Goal: Task Accomplishment & Management: Complete application form

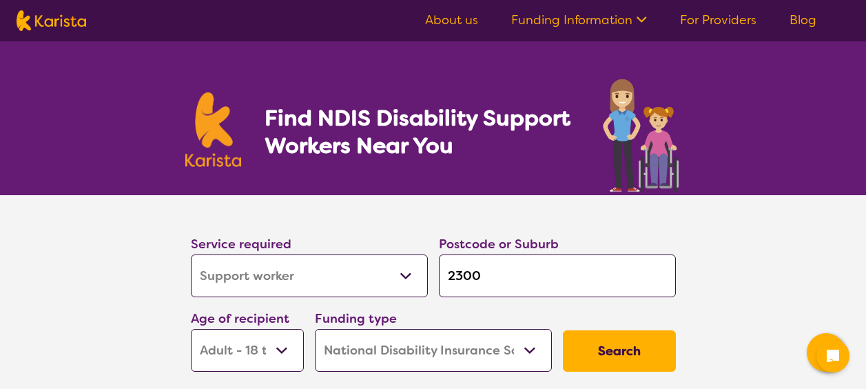
select select "Support worker"
select select "AD"
select select "NDIS"
select select "Support worker"
select select "AD"
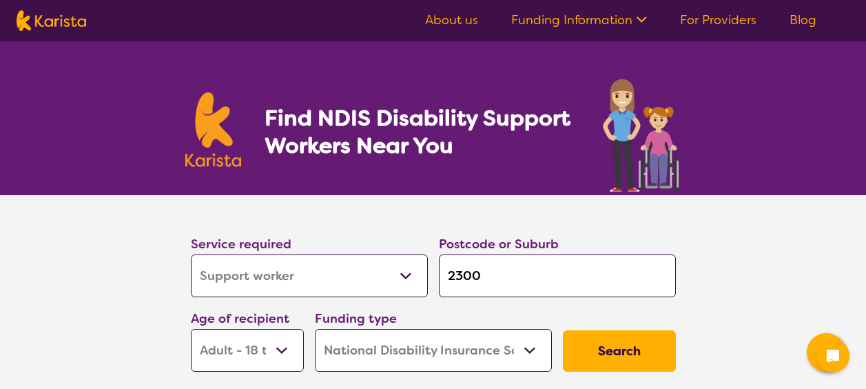
select select "NDIS"
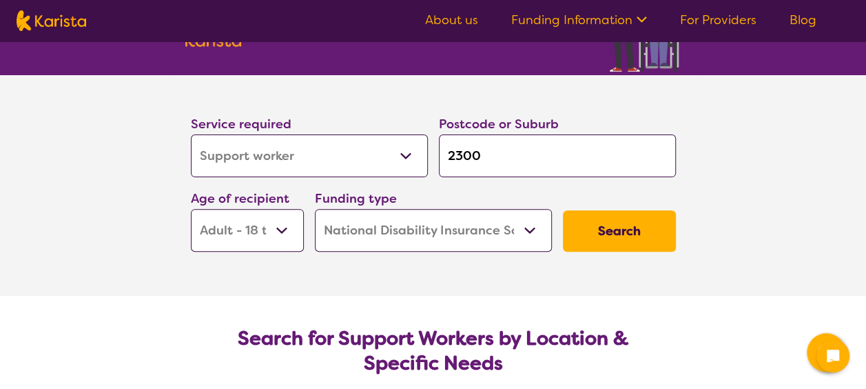
click at [310, 162] on select "Allied Health Assistant Assessment ([MEDICAL_DATA] or [MEDICAL_DATA]) Behaviour…" at bounding box center [309, 155] width 237 height 43
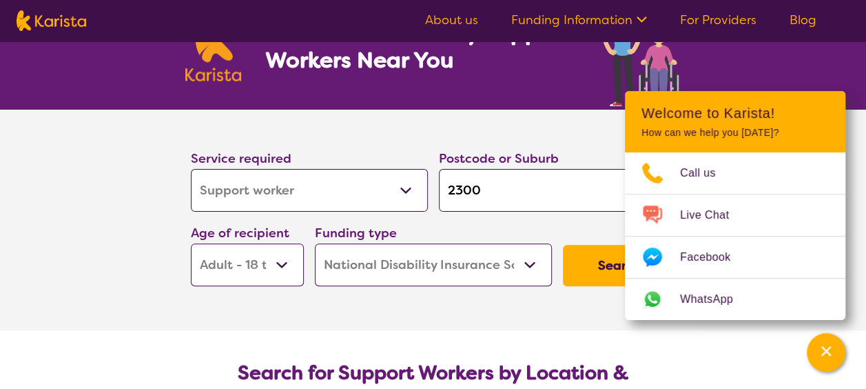
scroll to position [61, 0]
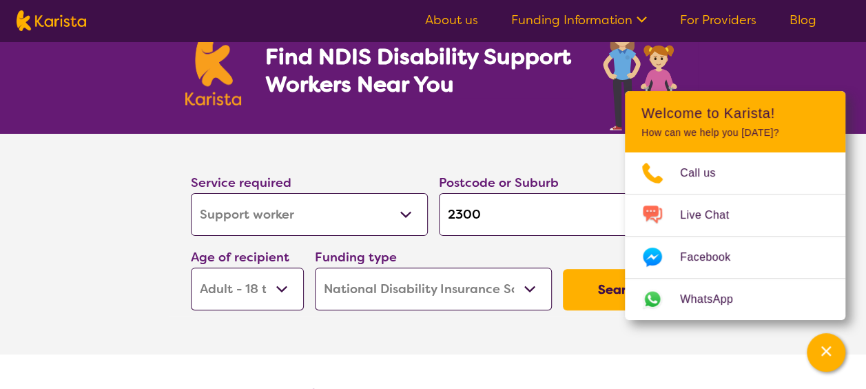
click at [339, 187] on div "Service required Allied Health Assistant Assessment ([MEDICAL_DATA] or [MEDICAL…" at bounding box center [309, 203] width 237 height 63
drag, startPoint x: 489, startPoint y: 208, endPoint x: 437, endPoint y: 207, distance: 52.4
click at [437, 207] on div "Postcode or Suburb 2300" at bounding box center [557, 204] width 248 height 74
type input "c"
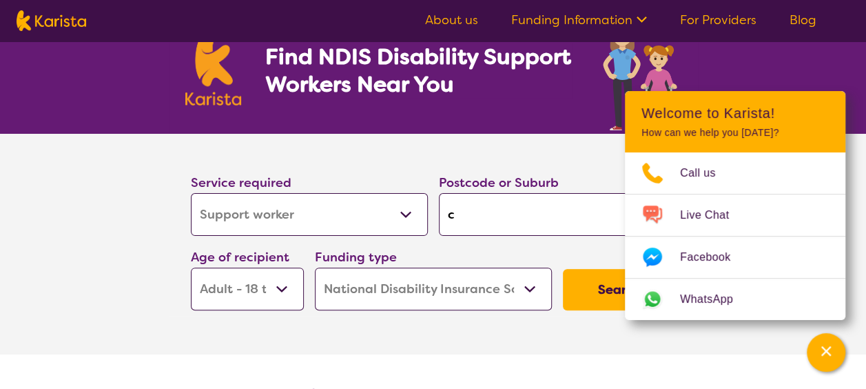
type input "ca"
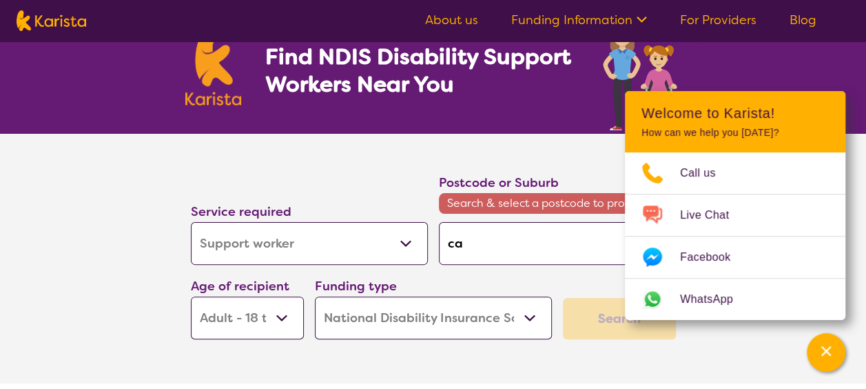
type input "cam"
type input "camw"
type input "camwr"
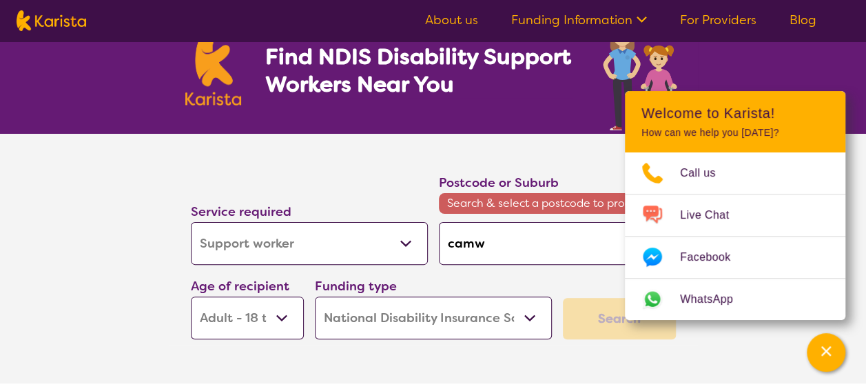
type input "camwr"
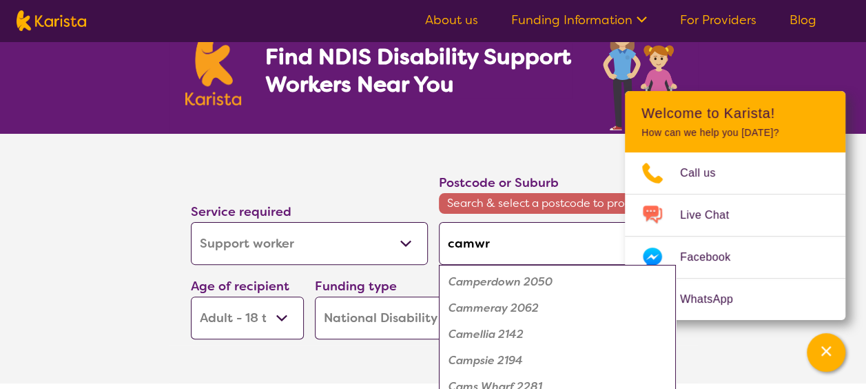
type input "camw"
type input "cam"
type input "came"
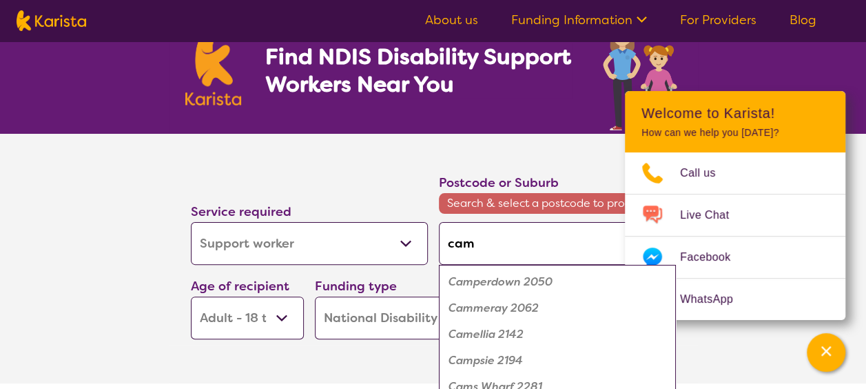
type input "came"
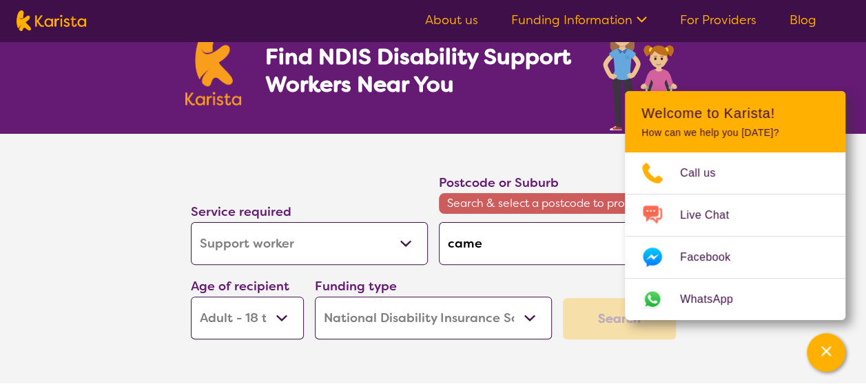
type input "camer"
type input "camero"
type input "[PERSON_NAME]"
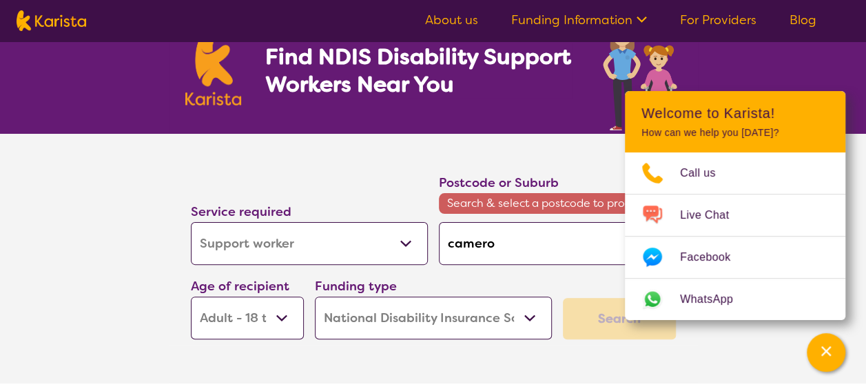
type input "[PERSON_NAME]"
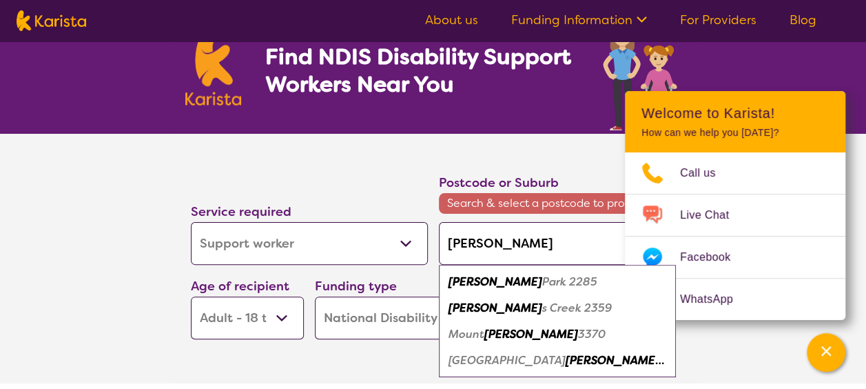
type input "[PERSON_NAME]"
type input "cameron par"
type input "[GEOGRAPHIC_DATA]"
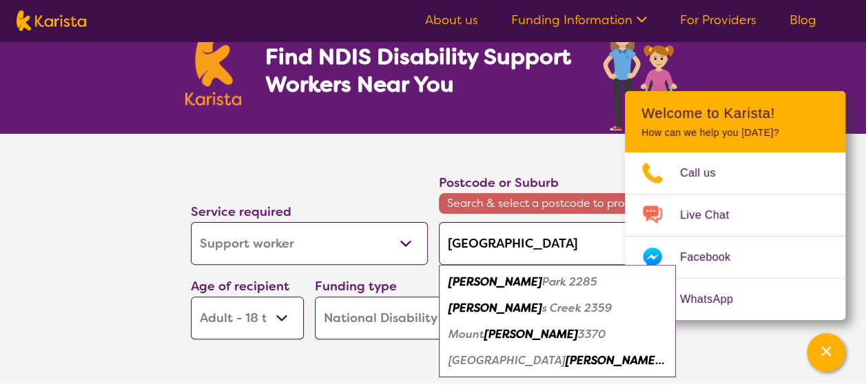
type input "[GEOGRAPHIC_DATA]"
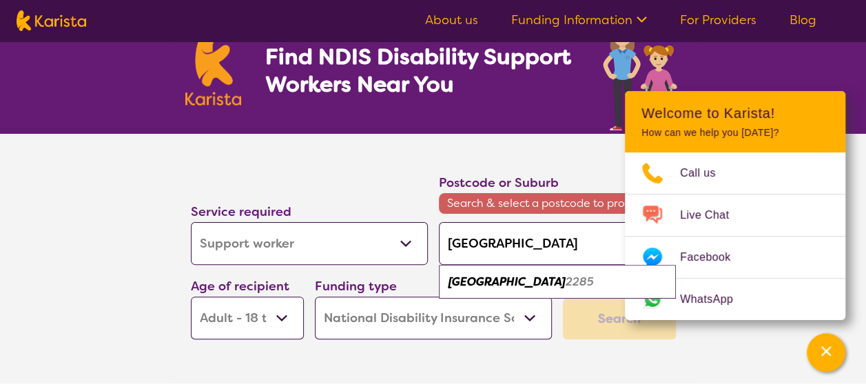
click at [538, 270] on div "[GEOGRAPHIC_DATA] 2285" at bounding box center [557, 282] width 223 height 26
type input "2285"
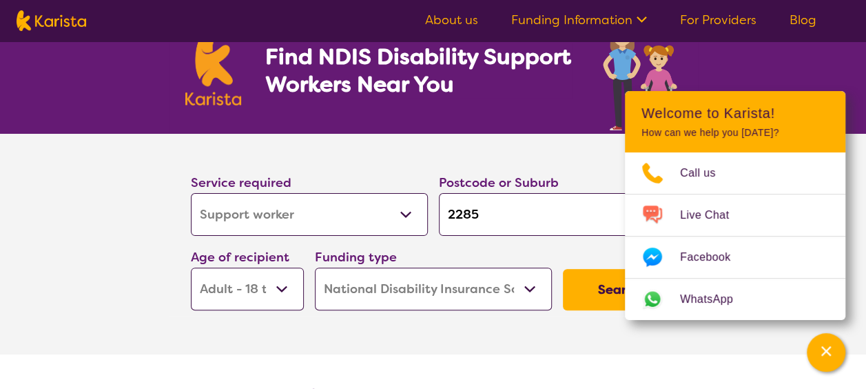
click at [511, 230] on input "2285" at bounding box center [557, 214] width 237 height 43
drag, startPoint x: 430, startPoint y: 211, endPoint x: 402, endPoint y: 204, distance: 29.1
click at [402, 204] on div "Service required Allied Health Assistant Assessment ([MEDICAL_DATA] or [MEDICAL…" at bounding box center [433, 241] width 496 height 149
type input "c"
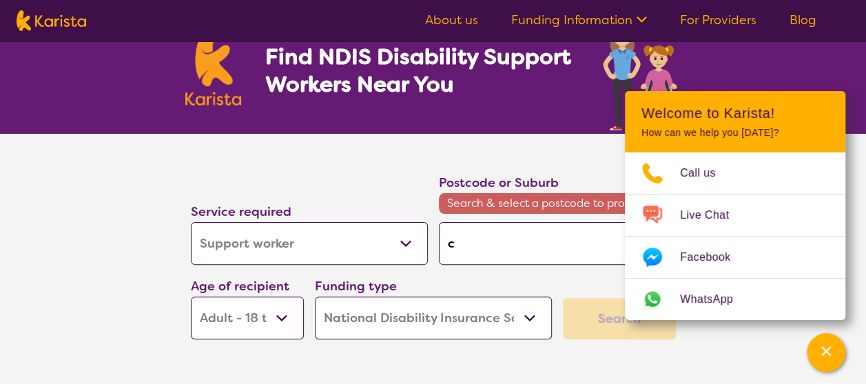
type input "ca"
type input "can"
type input "cane"
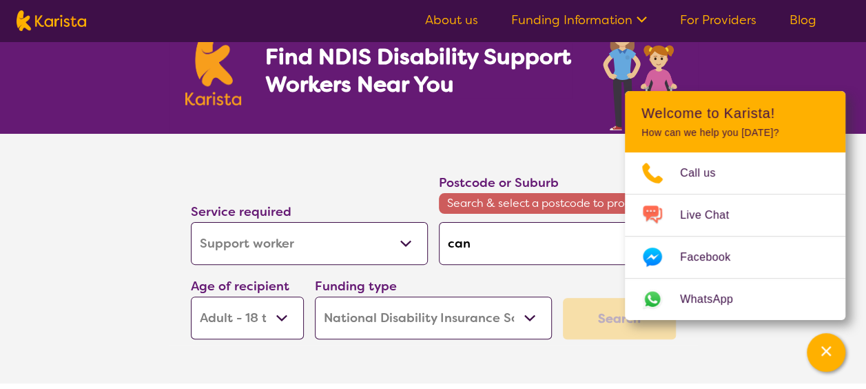
type input "cane"
type input "can"
type input "ca"
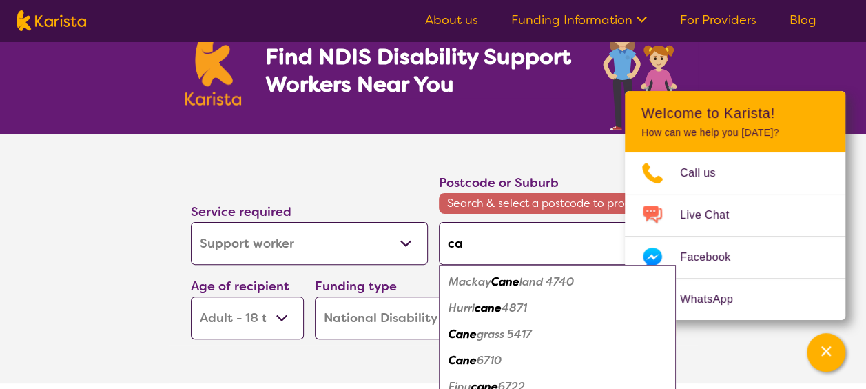
type input "cam"
type input "came"
type input "camer"
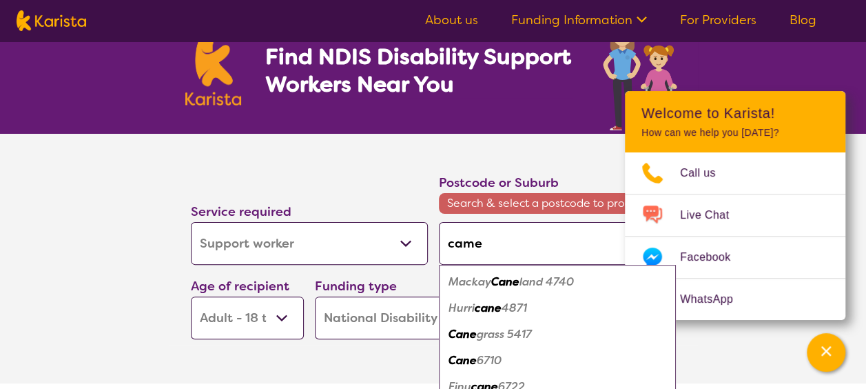
type input "camer"
type input "camero"
type input "[PERSON_NAME]"
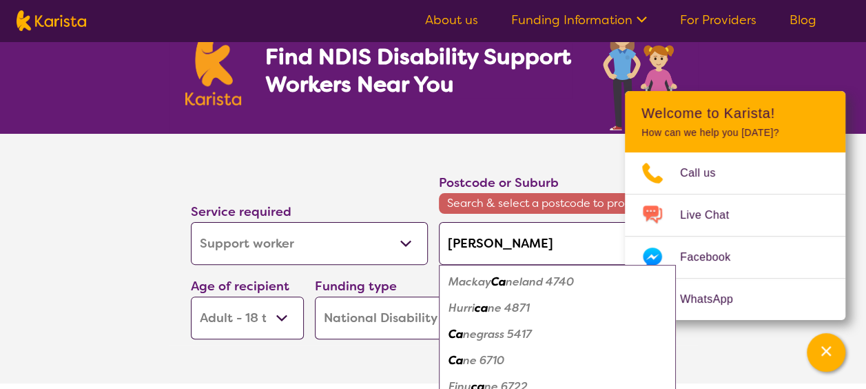
type input "[PERSON_NAME]"
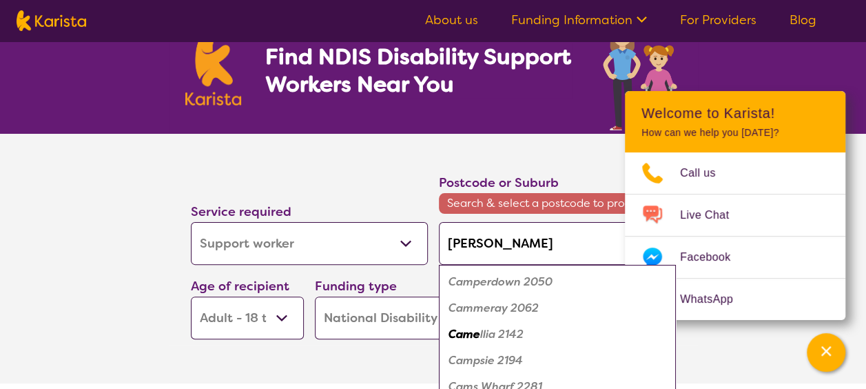
type input "[PERSON_NAME]"
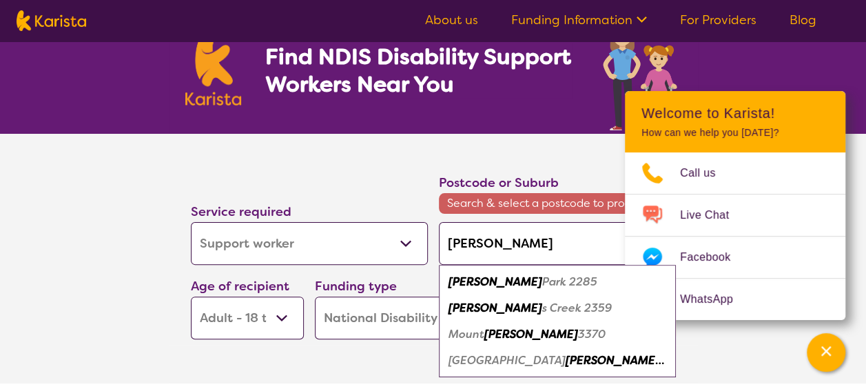
type input "[PERSON_NAME]"
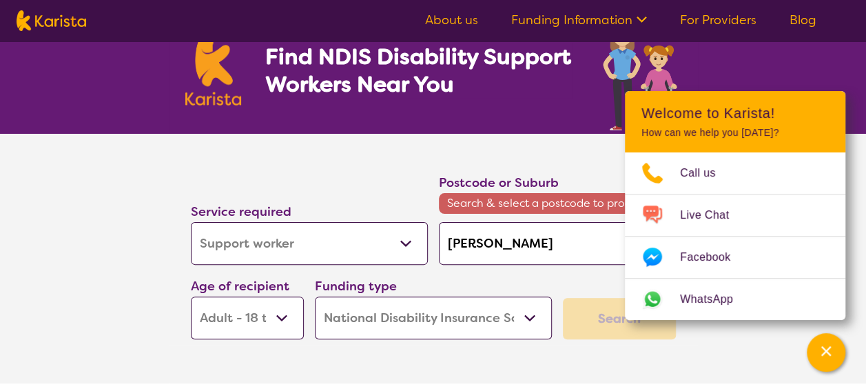
type input "[PERSON_NAME]"
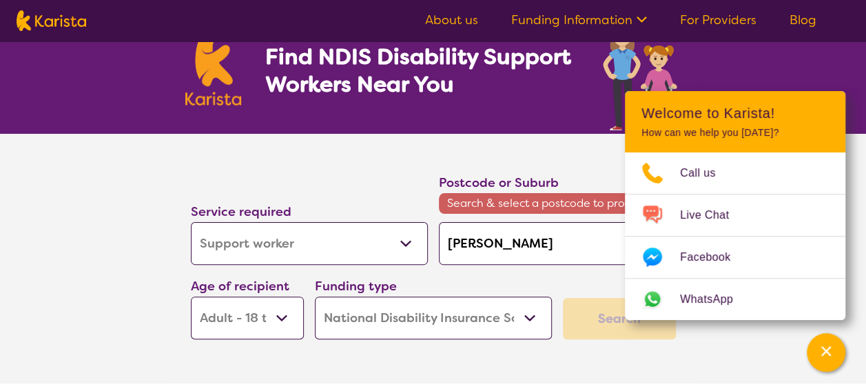
type input "[PERSON_NAME]"
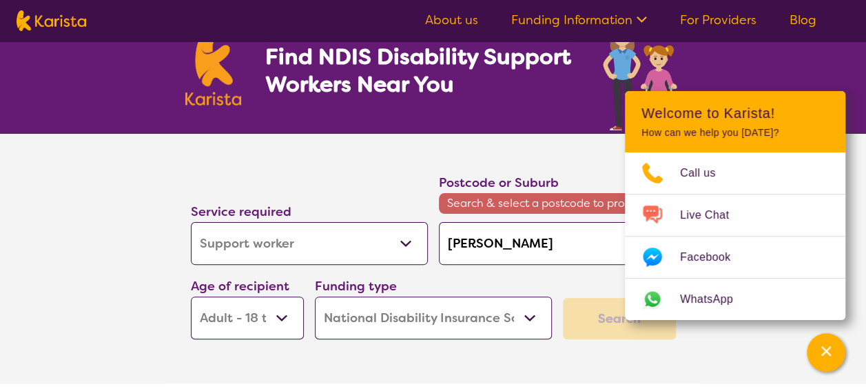
type input "cameron par"
type input "[GEOGRAPHIC_DATA]"
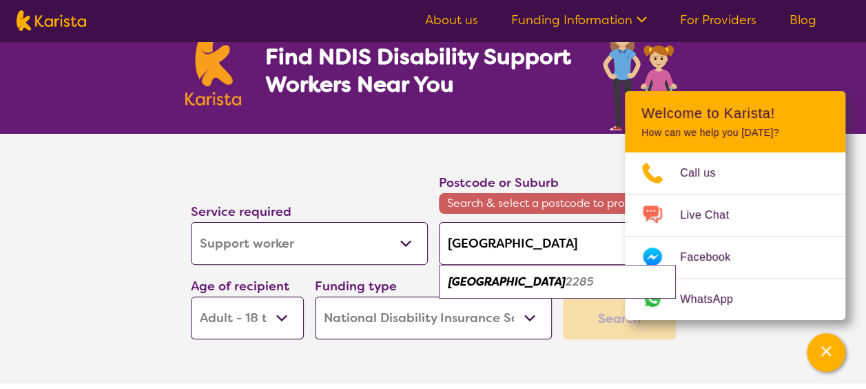
click at [521, 285] on em "[GEOGRAPHIC_DATA]" at bounding box center [507, 281] width 117 height 14
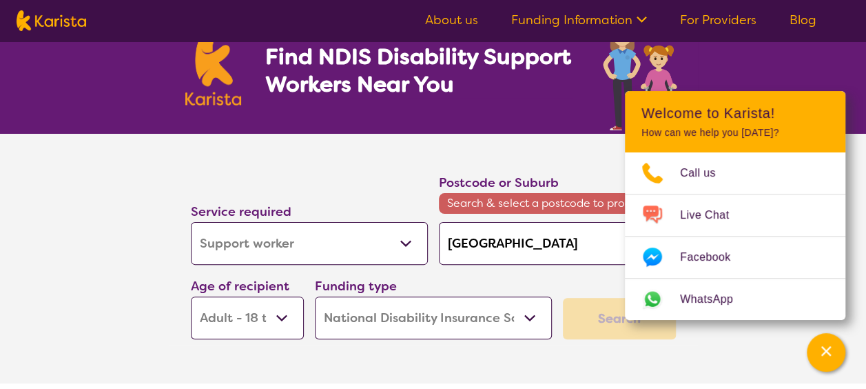
type input "2285"
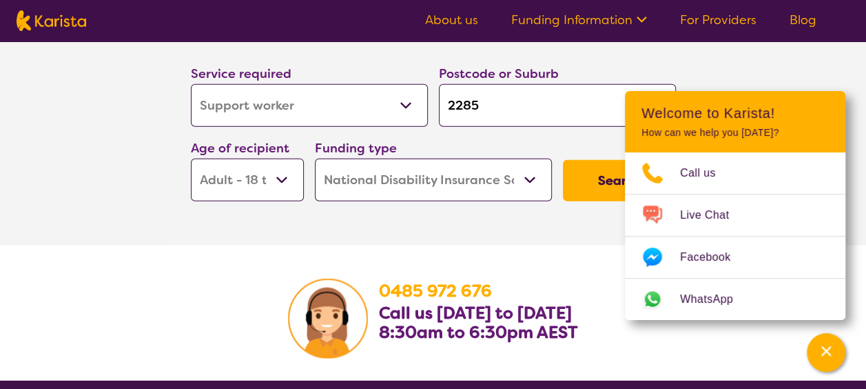
scroll to position [1821, 0]
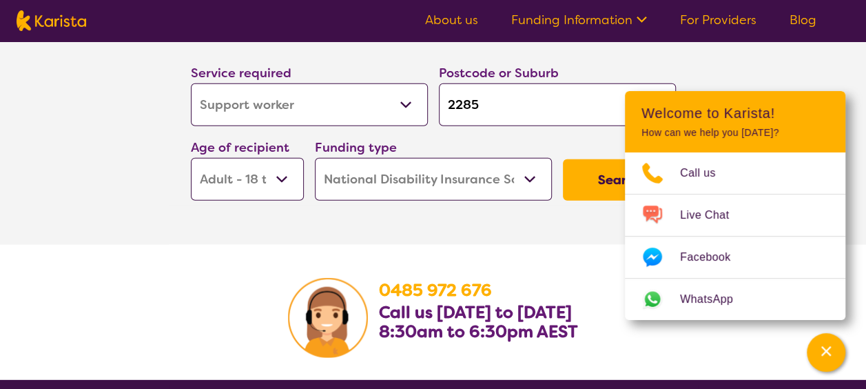
click at [602, 172] on button "Search" at bounding box center [619, 179] width 113 height 41
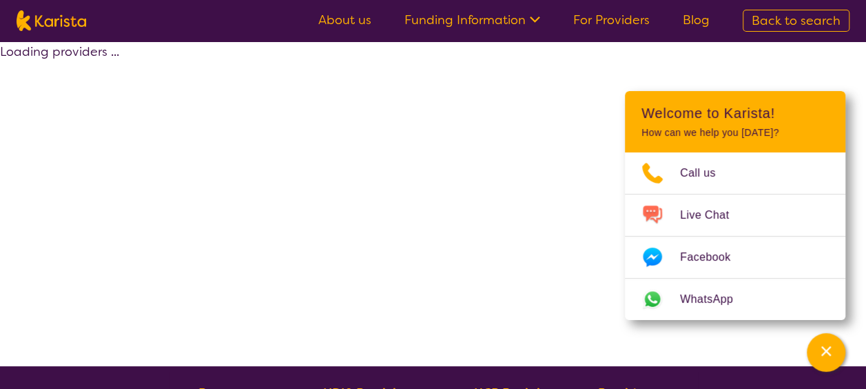
select select "NDIS"
select select "Support worker"
select select "AD"
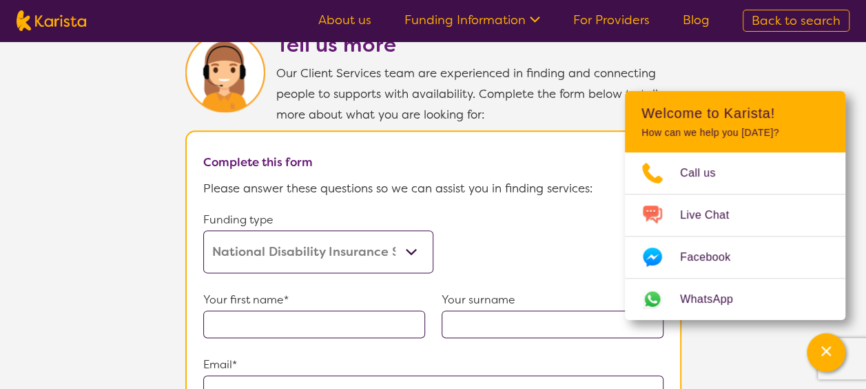
scroll to position [712, 0]
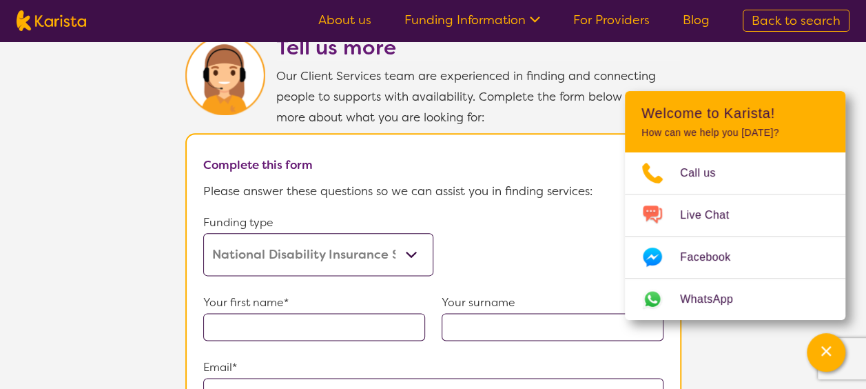
click at [352, 323] on input "text" at bounding box center [314, 327] width 222 height 28
click at [208, 316] on input "text" at bounding box center [314, 327] width 222 height 28
type input "s"
type input "[PERSON_NAME]"
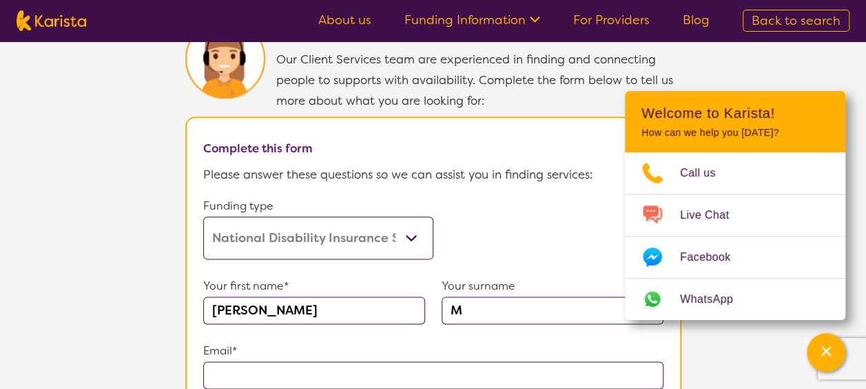
scroll to position [728, 0]
type input "M"
click at [251, 365] on input "text" at bounding box center [433, 376] width 460 height 28
type input "**********"
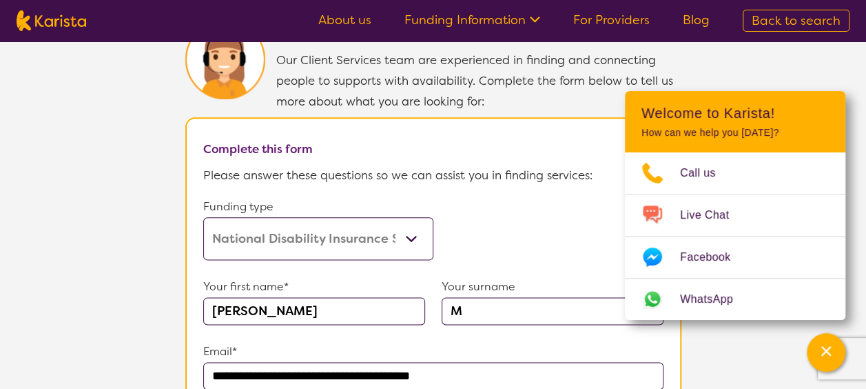
type input "0418113685"
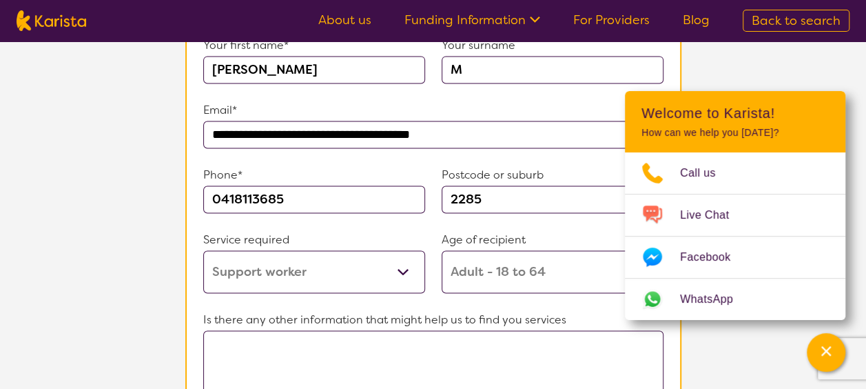
scroll to position [987, 0]
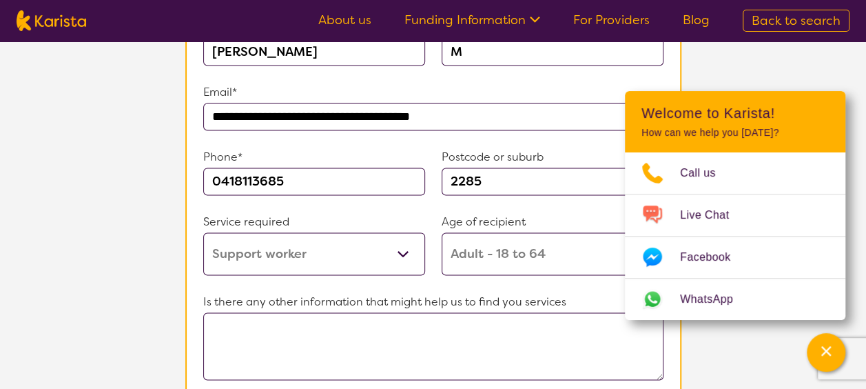
click at [386, 341] on textarea at bounding box center [433, 346] width 460 height 68
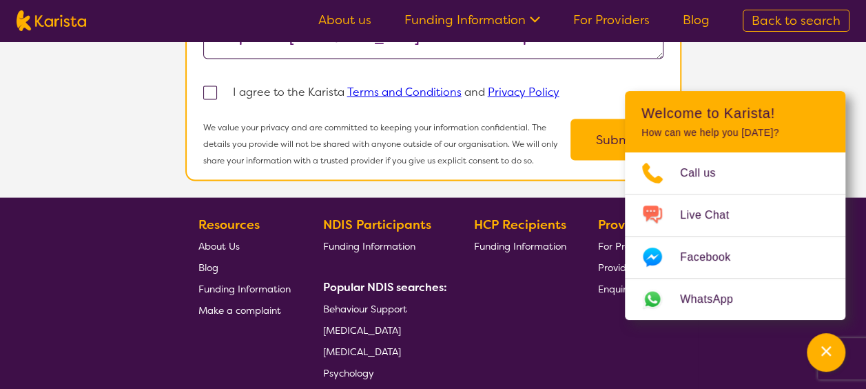
scroll to position [1308, 0]
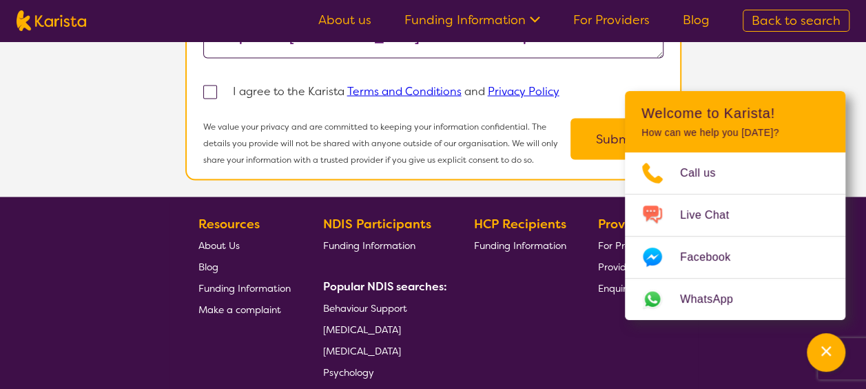
type textarea "Basketball or tennis with local support provider (group). Advised there is an o…"
click at [300, 81] on p "I agree to the Karista Terms and Conditions and Privacy Policy" at bounding box center [396, 91] width 327 height 21
click at [207, 85] on span at bounding box center [210, 92] width 14 height 14
click at [224, 87] on input "checkbox" at bounding box center [228, 91] width 9 height 9
checkbox input "true"
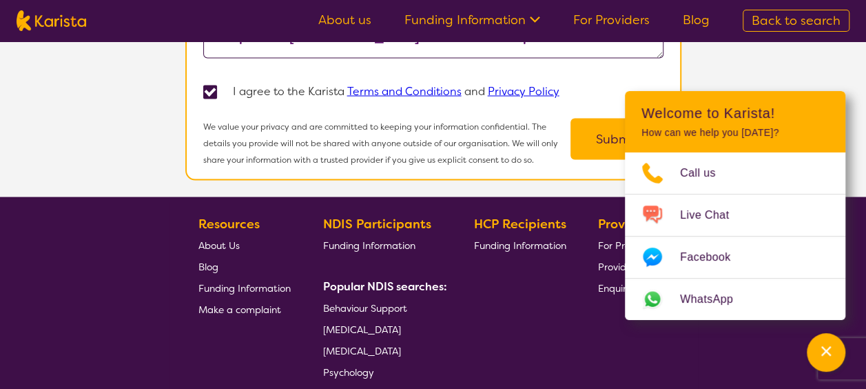
click at [602, 132] on button "Submit" at bounding box center [617, 139] width 93 height 41
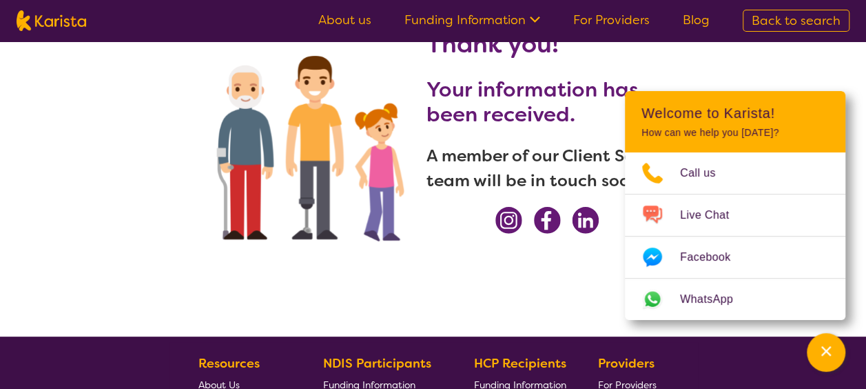
scroll to position [0, 0]
